Goal: Communication & Community: Ask a question

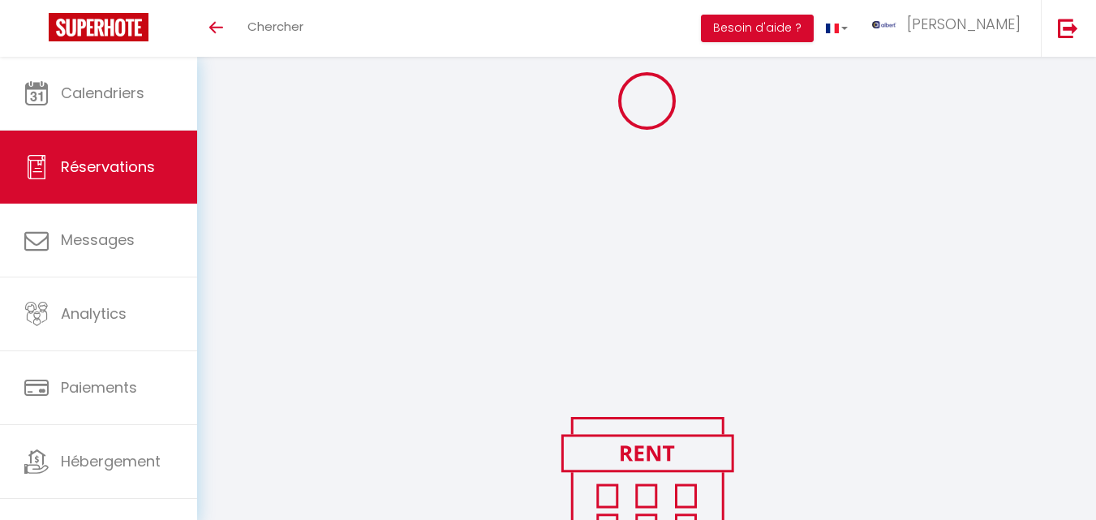
scroll to position [162, 0]
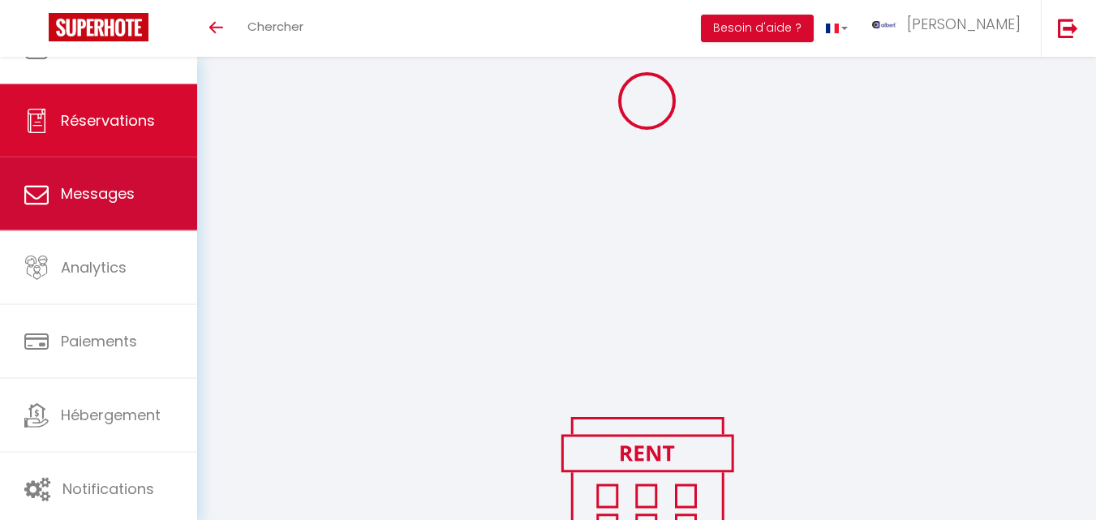
click at [96, 205] on link "Messages" at bounding box center [98, 193] width 197 height 73
select select "message"
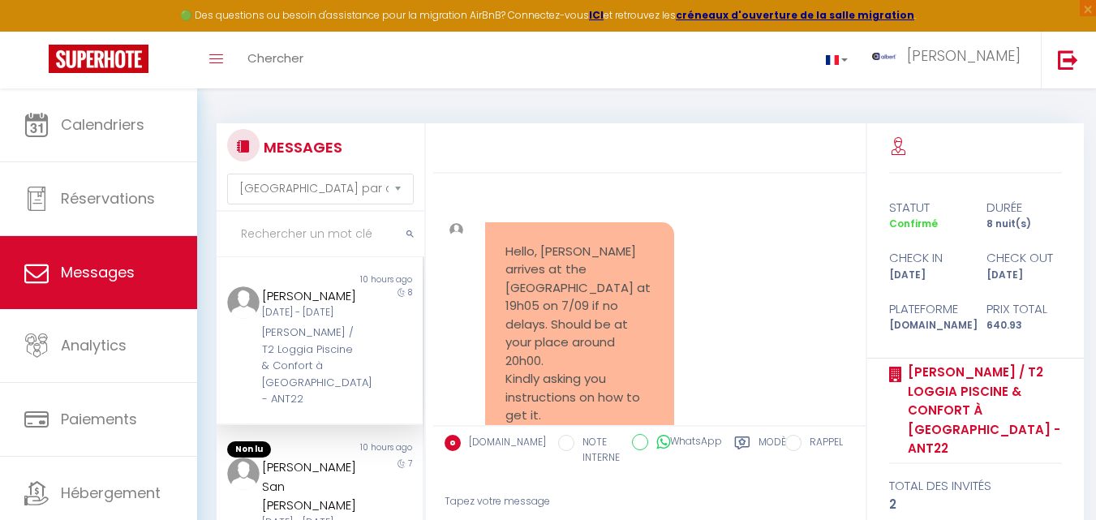
click at [285, 230] on input "text" at bounding box center [321, 234] width 208 height 45
click at [294, 232] on input "y" at bounding box center [321, 234] width 208 height 45
click at [301, 233] on input "y" at bounding box center [321, 234] width 208 height 45
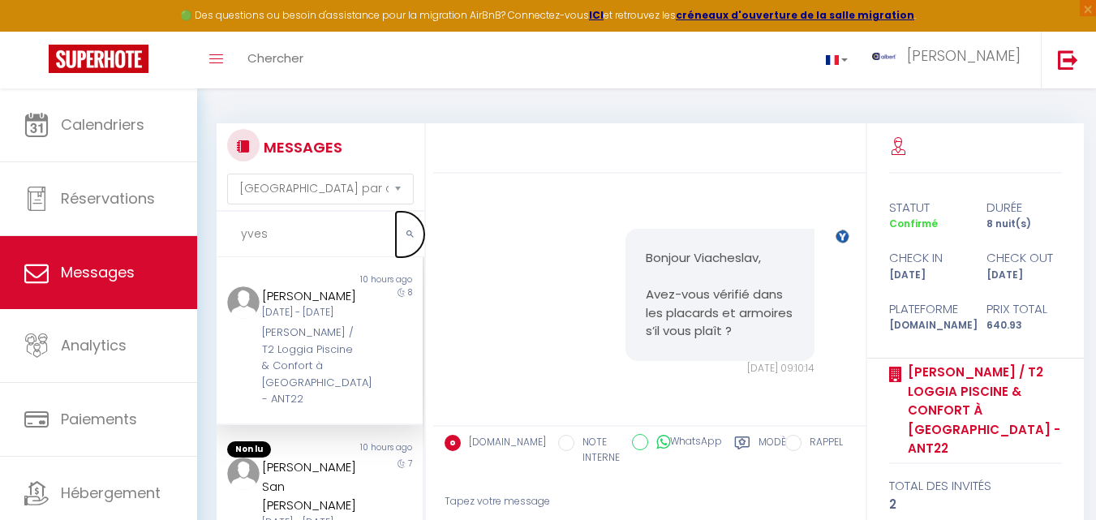
click at [406, 234] on icon "submit" at bounding box center [409, 235] width 7 height 10
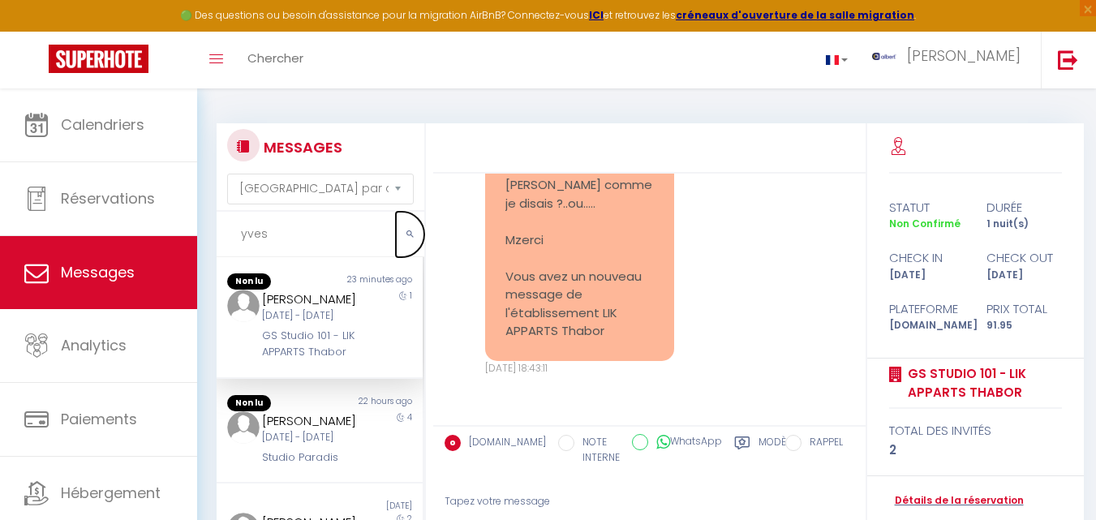
scroll to position [285, 0]
click at [311, 229] on input "yves" at bounding box center [321, 234] width 208 height 45
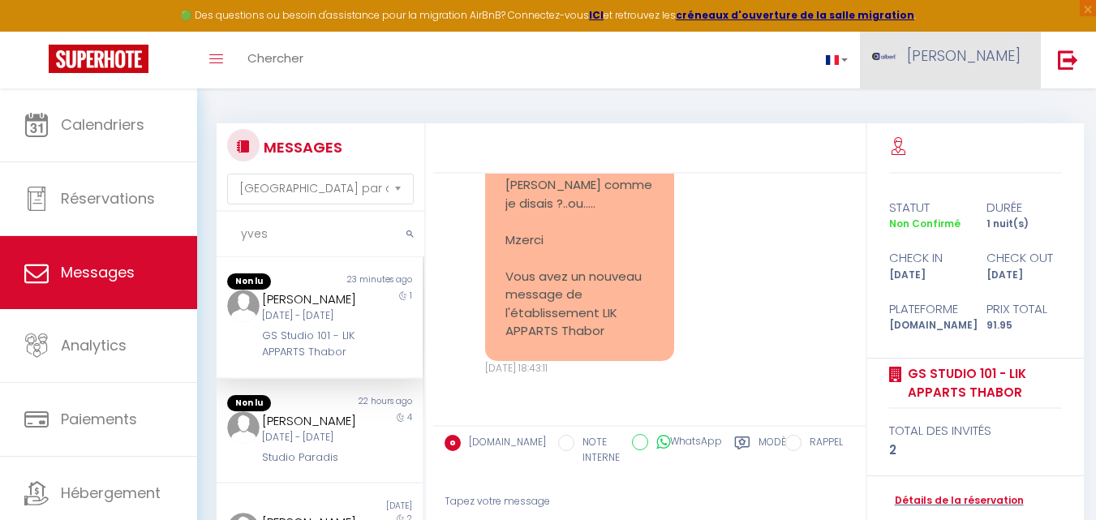
type input "yves"
